Goal: Information Seeking & Learning: Learn about a topic

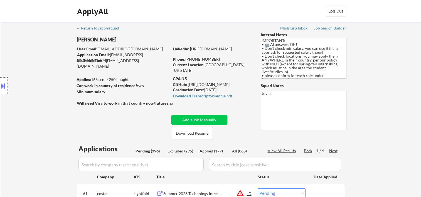
select select ""pending""
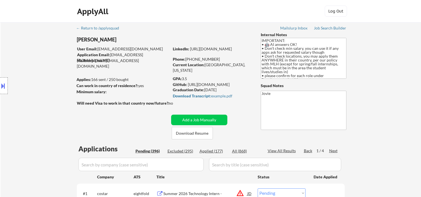
select select ""pending""
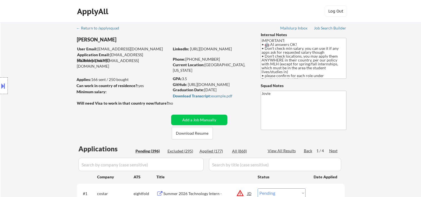
select select ""pending""
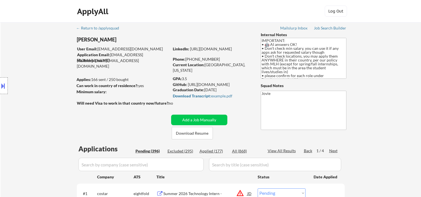
select select ""pending""
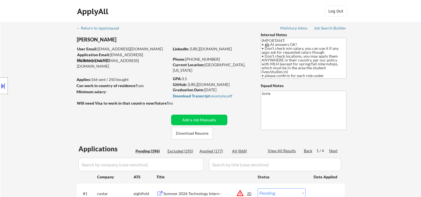
select select ""pending""
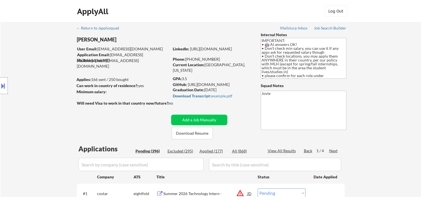
select select ""pending""
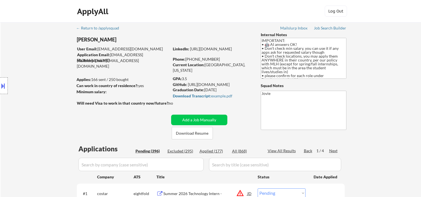
select select ""pending""
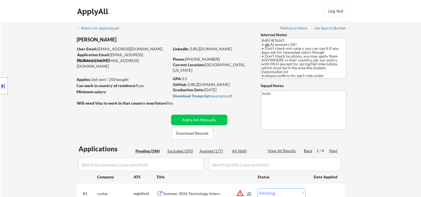
select select ""pending""
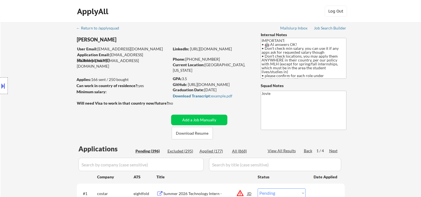
select select ""pending""
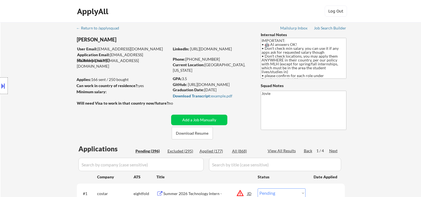
select select ""pending""
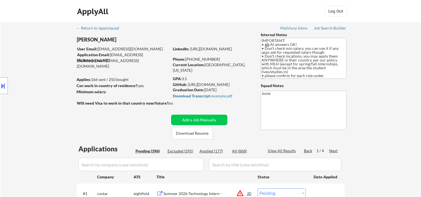
select select ""pending""
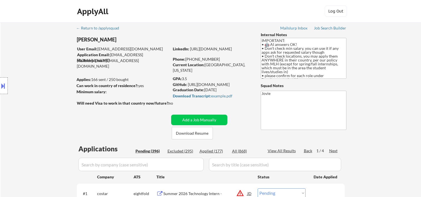
select select ""pending""
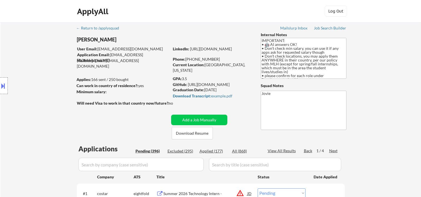
select select ""pending""
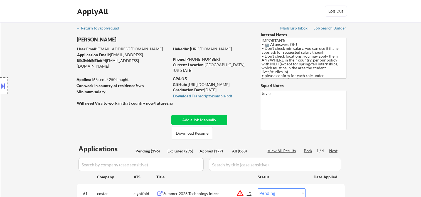
select select ""pending""
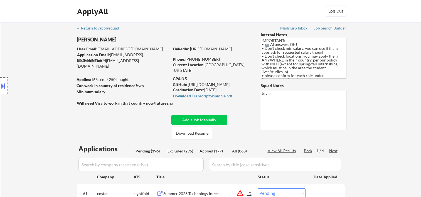
select select ""pending""
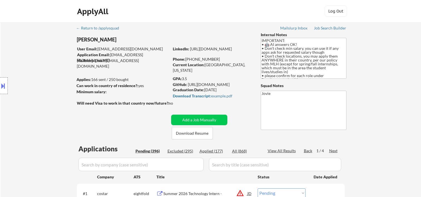
select select ""pending""
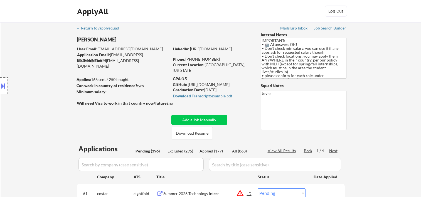
select select ""pending""
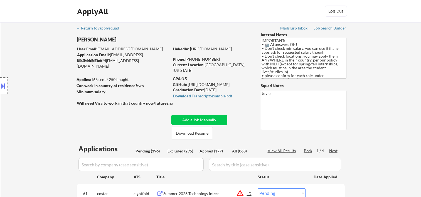
select select ""pending""
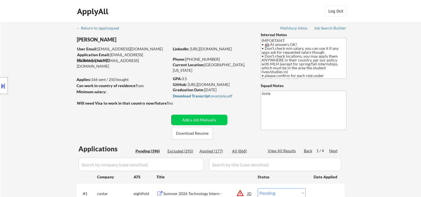
select select ""pending""
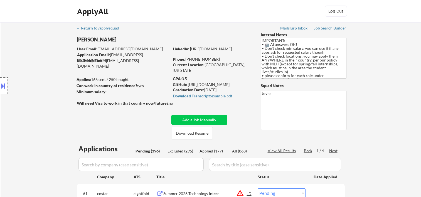
select select ""pending""
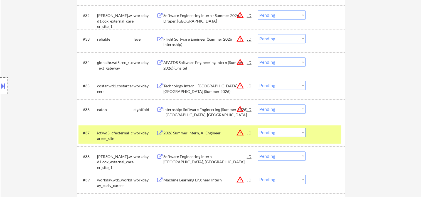
scroll to position [835, 0]
click at [300, 134] on select "Choose an option... Pending Applied Excluded (Questions) Excluded (Expired) Exc…" at bounding box center [282, 132] width 48 height 9
click at [258, 128] on select "Choose an option... Pending Applied Excluded (Questions) Excluded (Expired) Exc…" at bounding box center [282, 132] width 48 height 9
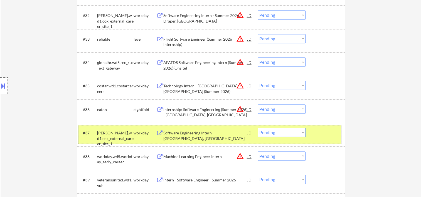
click at [329, 140] on div "#37 [PERSON_NAME].wd1.cox_external_career_site_1 workday Software Engineering I…" at bounding box center [210, 134] width 263 height 18
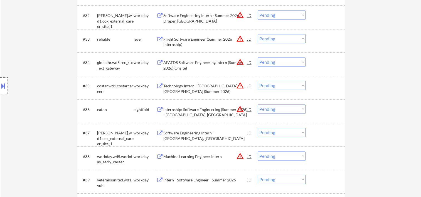
click at [312, 136] on div "#37 [PERSON_NAME].wd1.cox_external_career_site_1 workday Software Engineering I…" at bounding box center [210, 134] width 263 height 18
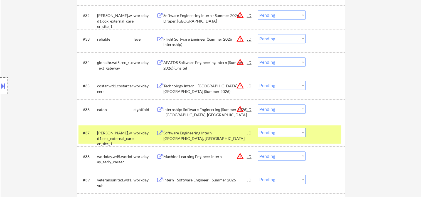
click at [300, 136] on select "Choose an option... Pending Applied Excluded (Questions) Excluded (Expired) Exc…" at bounding box center [282, 132] width 48 height 9
click at [323, 132] on div at bounding box center [326, 133] width 25 height 10
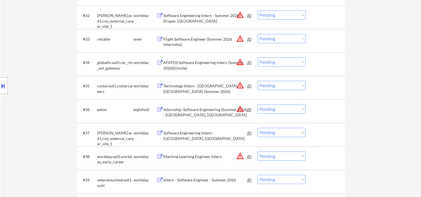
click at [319, 132] on div at bounding box center [326, 133] width 25 height 10
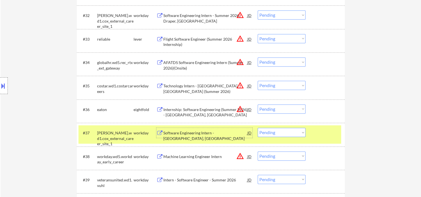
click at [222, 129] on div "Software Engineering Intern - [GEOGRAPHIC_DATA], [GEOGRAPHIC_DATA]" at bounding box center [205, 133] width 84 height 10
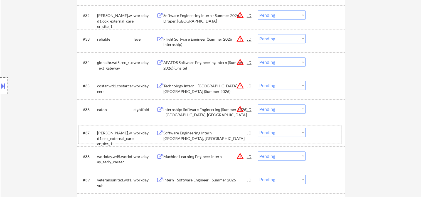
click at [319, 133] on div at bounding box center [326, 133] width 25 height 10
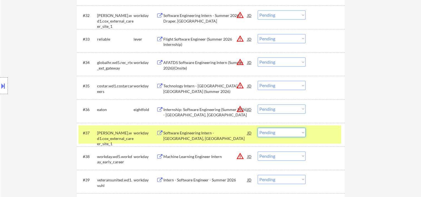
click at [301, 132] on select "Choose an option... Pending Applied Excluded (Questions) Excluded (Expired) Exc…" at bounding box center [282, 132] width 48 height 9
click at [258, 128] on select "Choose an option... Pending Applied Excluded (Questions) Excluded (Expired) Exc…" at bounding box center [282, 132] width 48 height 9
select select ""pending""
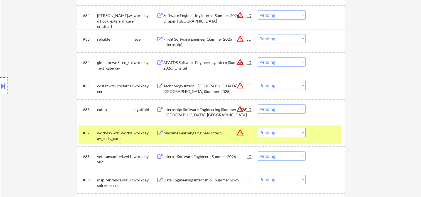
click at [316, 137] on div at bounding box center [326, 133] width 25 height 10
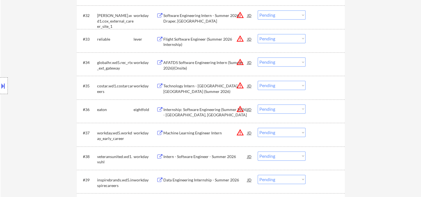
drag, startPoint x: 323, startPoint y: 131, endPoint x: 208, endPoint y: 125, distance: 114.8
click at [323, 131] on div at bounding box center [326, 133] width 25 height 10
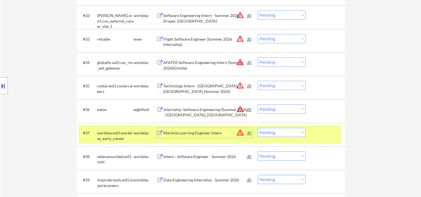
click at [186, 130] on div "Machine Learning Engineer Intern" at bounding box center [205, 133] width 84 height 10
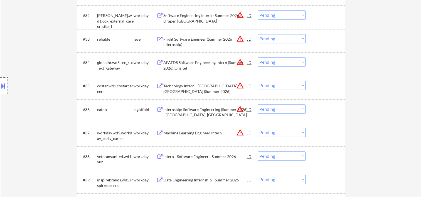
select select ""PLACEHOLDER_1427118222253""
select select ""pending""
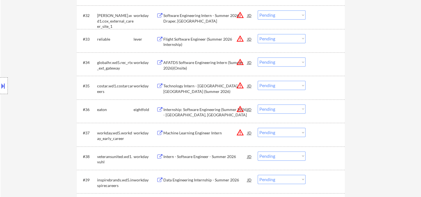
select select ""pending""
